Goal: Task Accomplishment & Management: Use online tool/utility

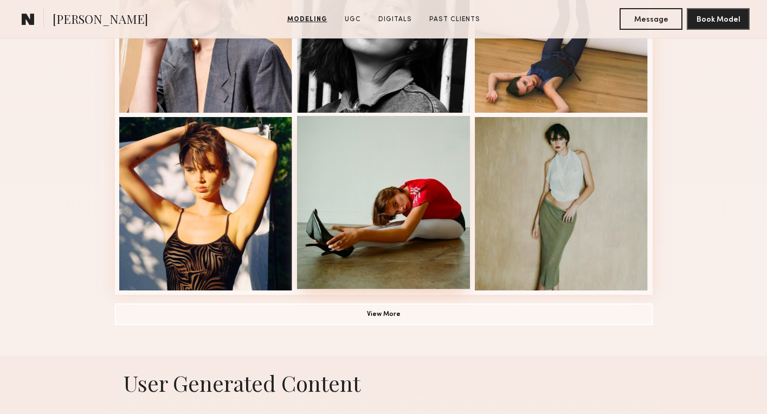
scroll to position [808, 0]
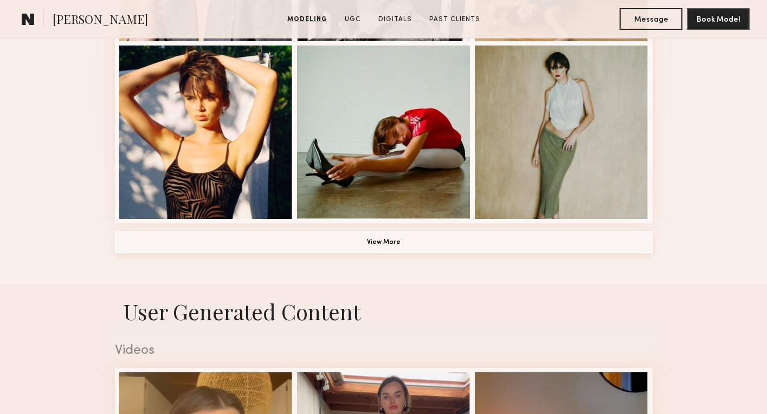
click at [400, 237] on button "View More" at bounding box center [384, 242] width 538 height 22
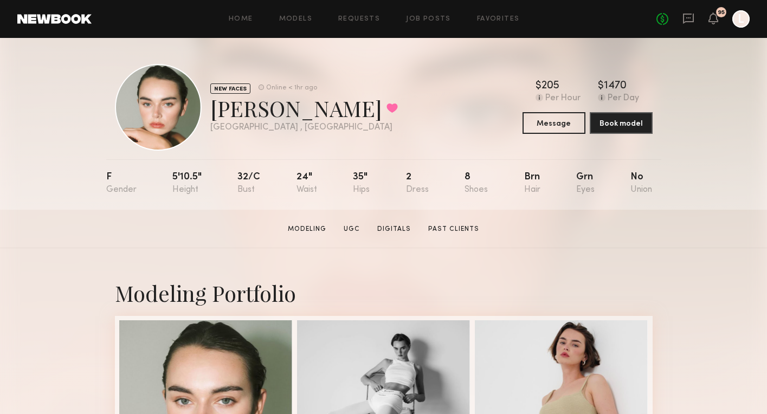
scroll to position [0, 0]
click at [715, 14] on icon at bounding box center [713, 18] width 9 height 8
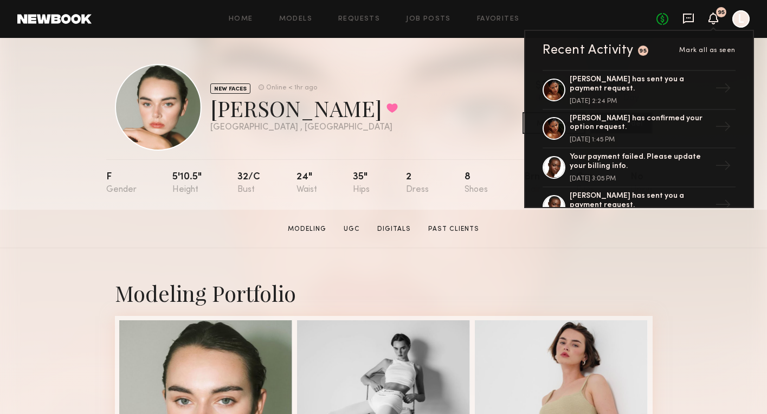
click at [686, 17] on icon at bounding box center [688, 17] width 4 height 1
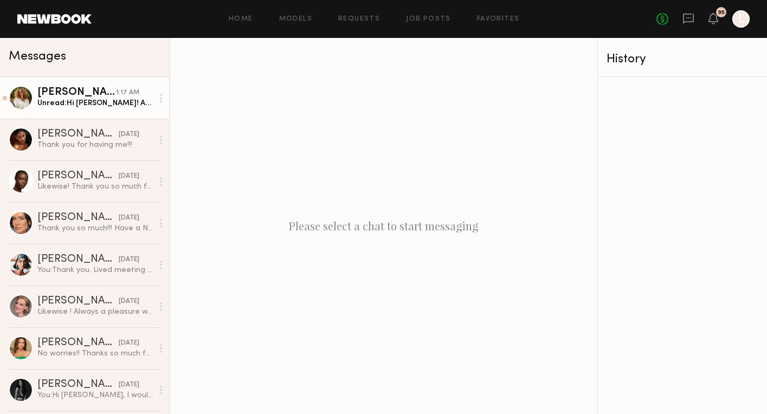
click at [146, 101] on div "Unread: Hi [PERSON_NAME]! Apparently I was signed out of this app so I missed a…" at bounding box center [94, 103] width 115 height 10
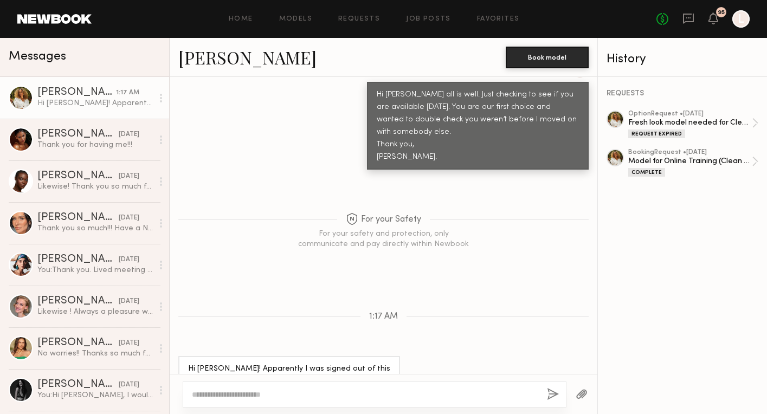
scroll to position [1340, 0]
click at [22, 95] on div at bounding box center [21, 98] width 24 height 24
click at [488, 19] on link "Favorites" at bounding box center [498, 19] width 43 height 7
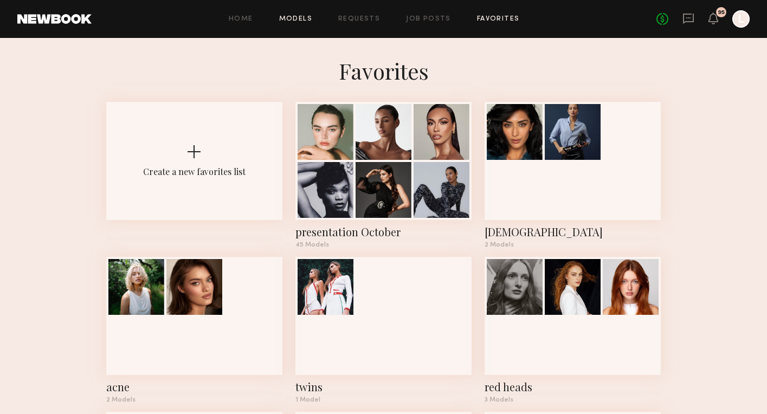
click at [298, 21] on link "Models" at bounding box center [295, 19] width 33 height 7
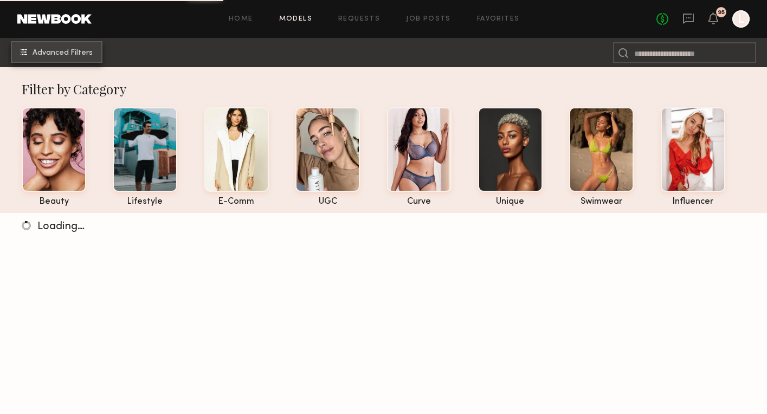
click at [63, 49] on span "Advanced Filters" at bounding box center [63, 53] width 60 height 8
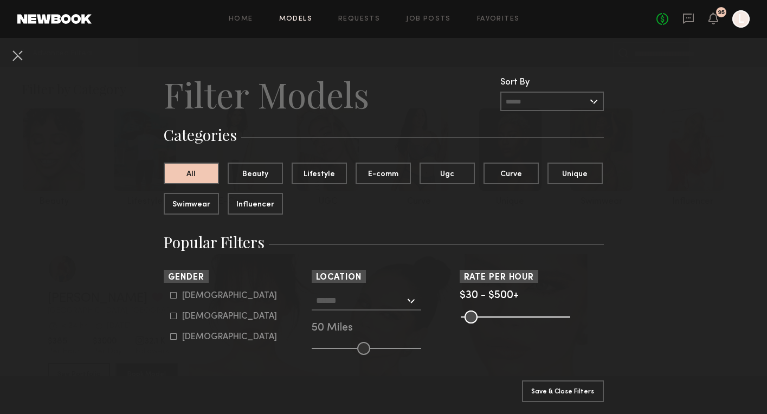
click at [409, 301] on div at bounding box center [366, 301] width 109 height 20
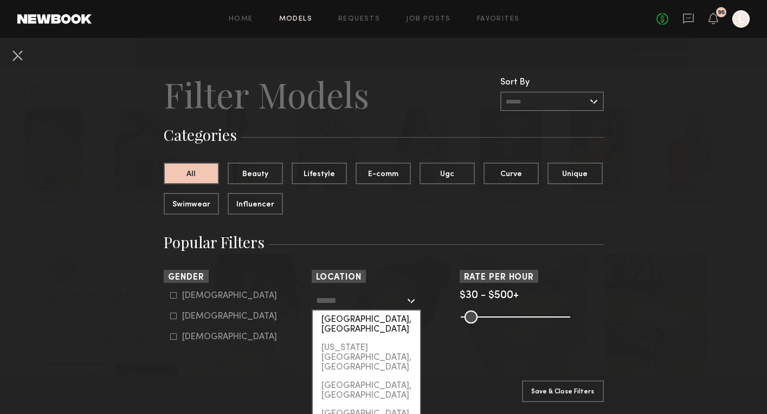
click at [389, 320] on div "[GEOGRAPHIC_DATA], [GEOGRAPHIC_DATA]" at bounding box center [366, 325] width 107 height 28
type input "**********"
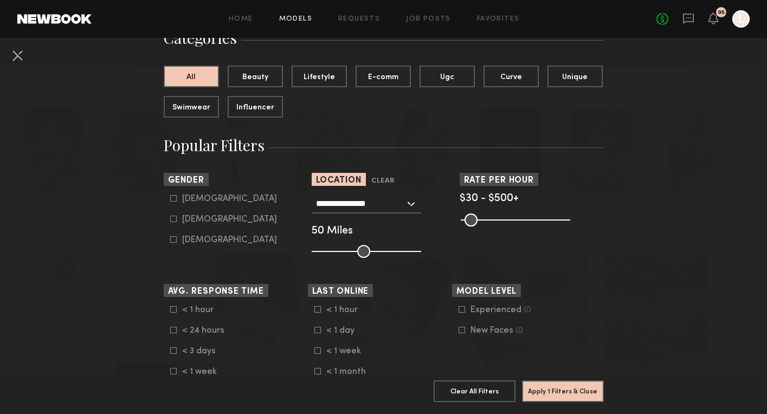
scroll to position [98, 0]
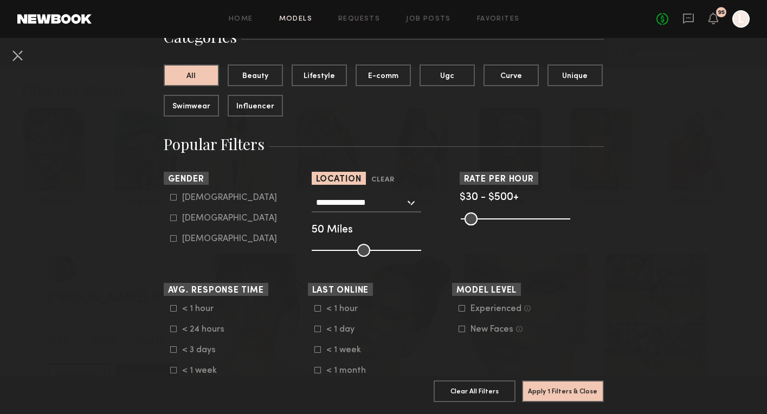
click at [176, 218] on icon at bounding box center [173, 218] width 6 height 6
type input "**"
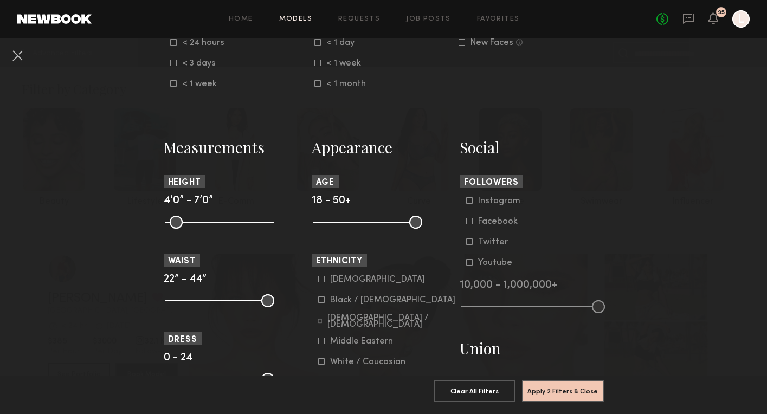
scroll to position [385, 0]
drag, startPoint x: 171, startPoint y: 221, endPoint x: 229, endPoint y: 223, distance: 58.6
type input "**"
click at [229, 223] on input "range" at bounding box center [219, 221] width 109 height 13
click at [566, 390] on button "Apply 3 Filters & Close" at bounding box center [563, 391] width 82 height 22
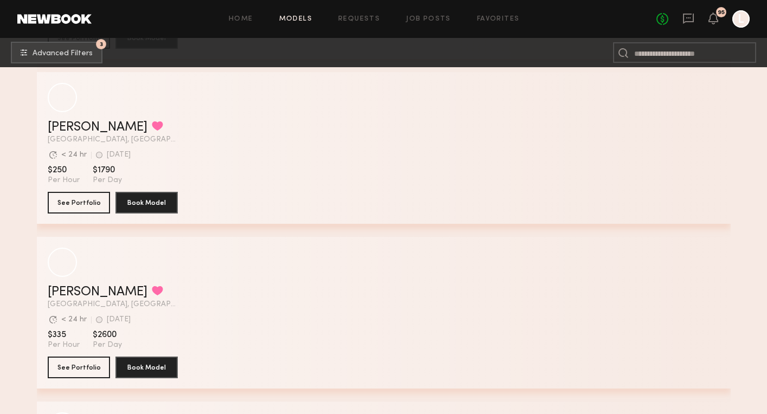
scroll to position [515, 0]
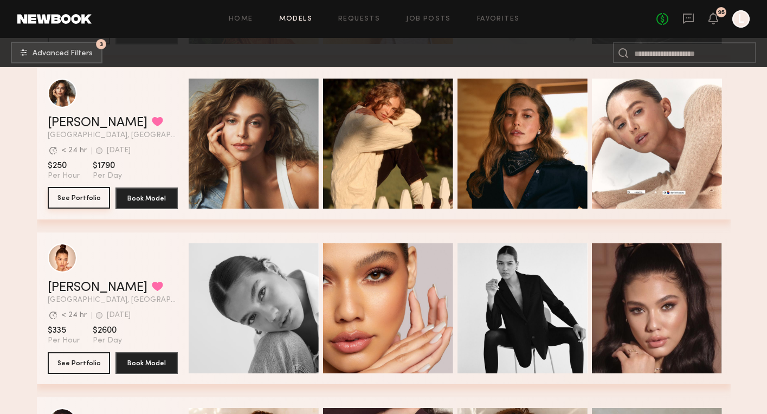
click at [67, 199] on button "See Portfolio" at bounding box center [79, 198] width 62 height 22
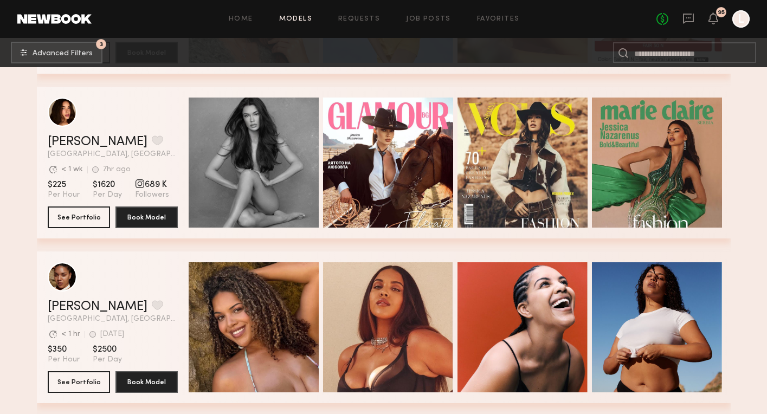
scroll to position [1320, 0]
click at [75, 209] on button "See Portfolio" at bounding box center [79, 217] width 62 height 22
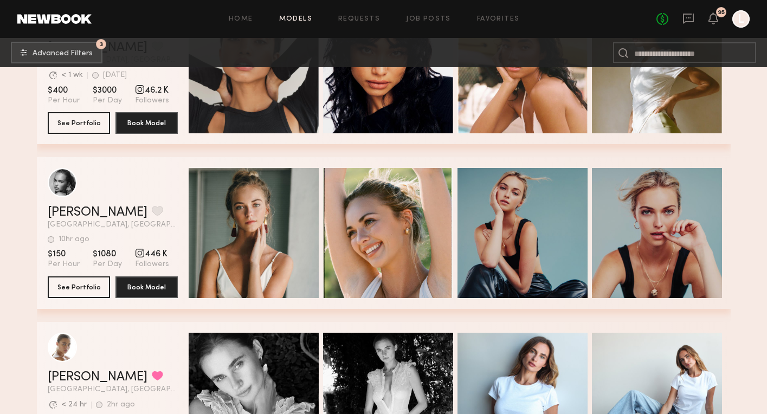
scroll to position [2459, 0]
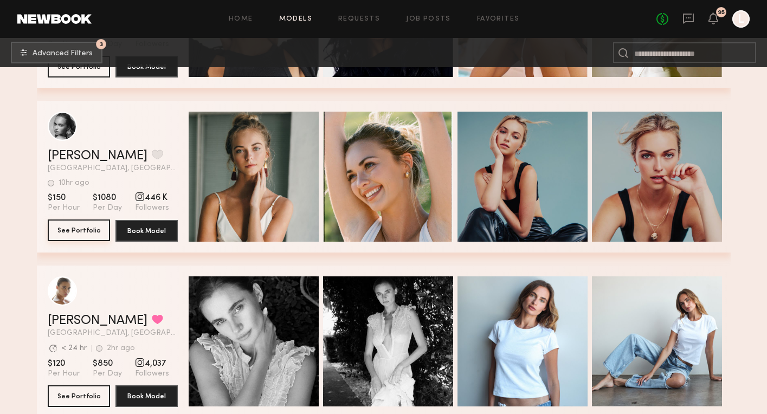
click at [86, 231] on button "See Portfolio" at bounding box center [79, 230] width 62 height 22
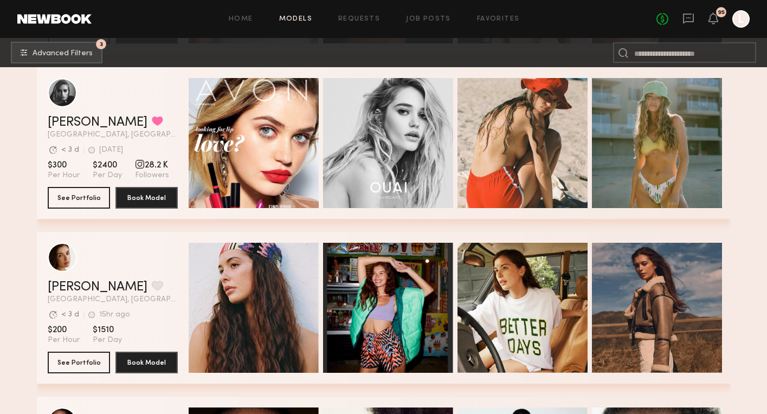
scroll to position [3643, 0]
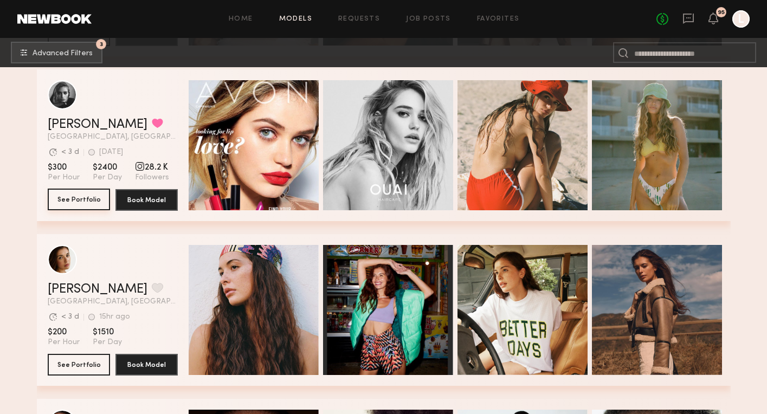
click at [87, 198] on button "See Portfolio" at bounding box center [79, 200] width 62 height 22
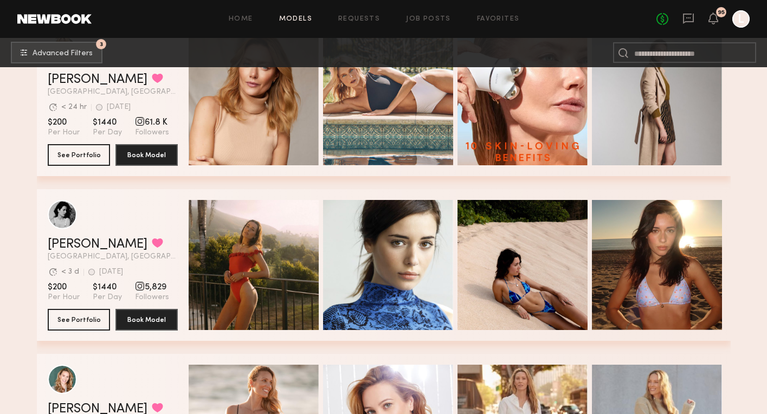
scroll to position [5663, 0]
